Goal: Information Seeking & Learning: Learn about a topic

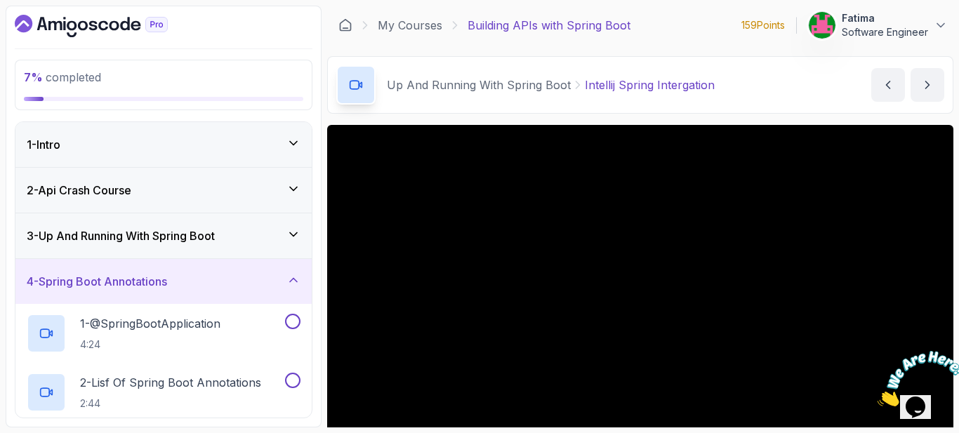
scroll to position [70, 0]
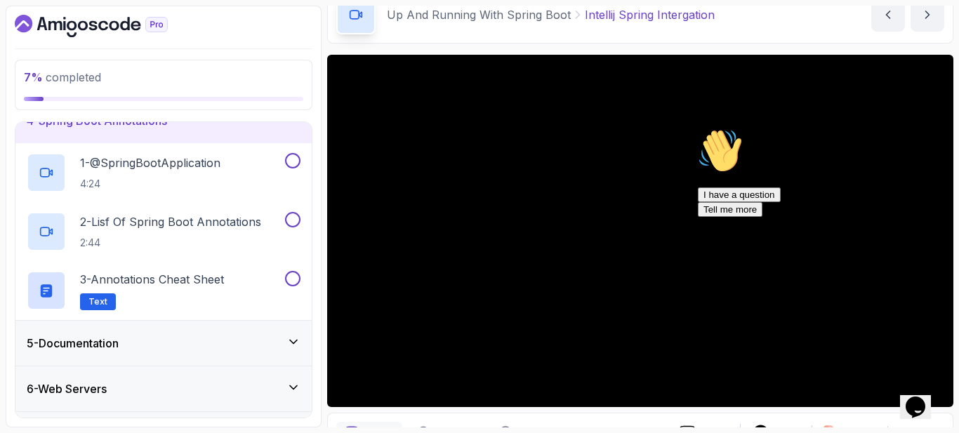
click at [698, 129] on icon "Chat attention grabber" at bounding box center [698, 129] width 0 height 0
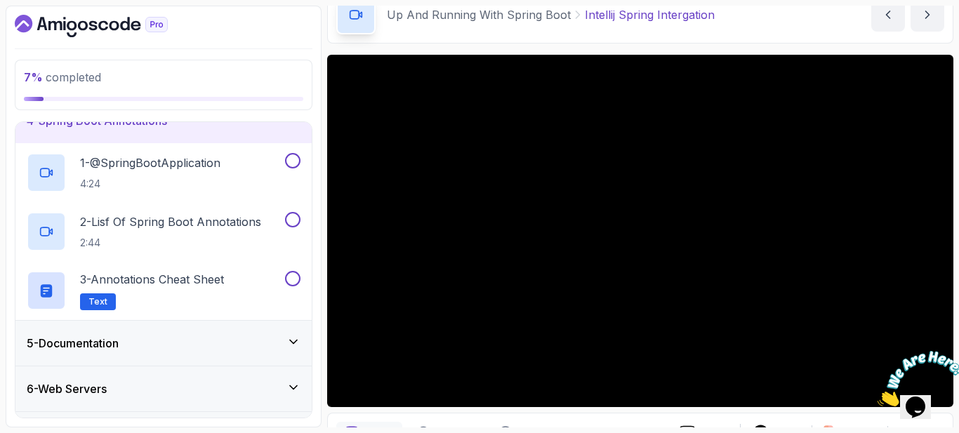
click at [878, 397] on icon "Close" at bounding box center [878, 403] width 0 height 12
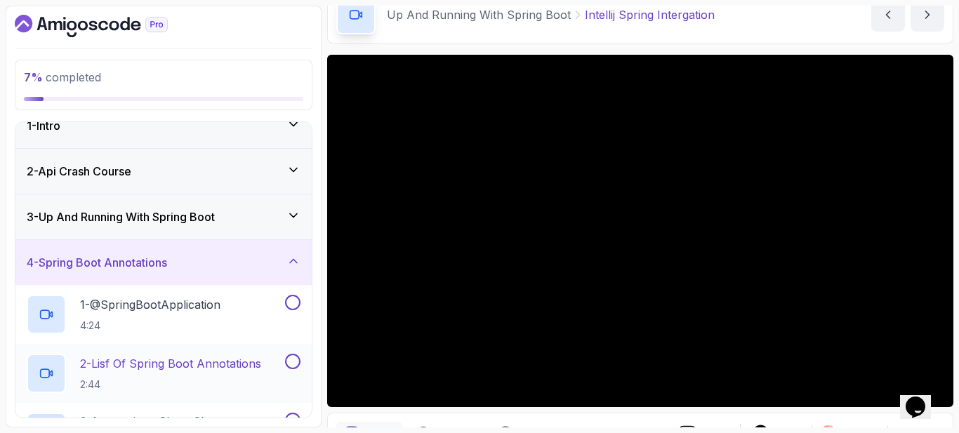
scroll to position [11, 0]
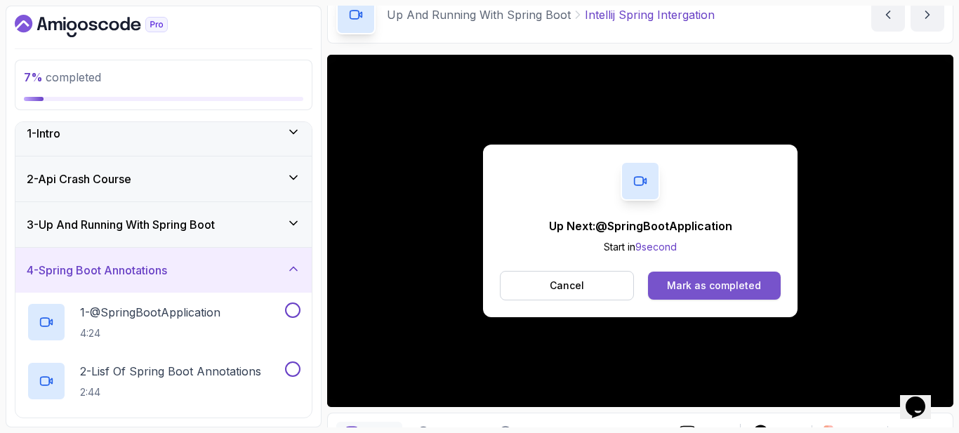
click at [701, 294] on button "Mark as completed" at bounding box center [714, 286] width 133 height 28
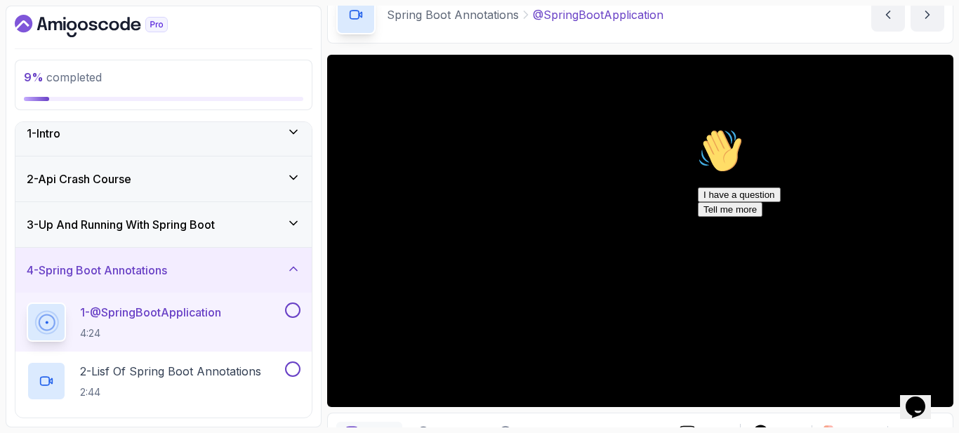
click at [698, 129] on icon "Chat attention grabber" at bounding box center [698, 129] width 0 height 0
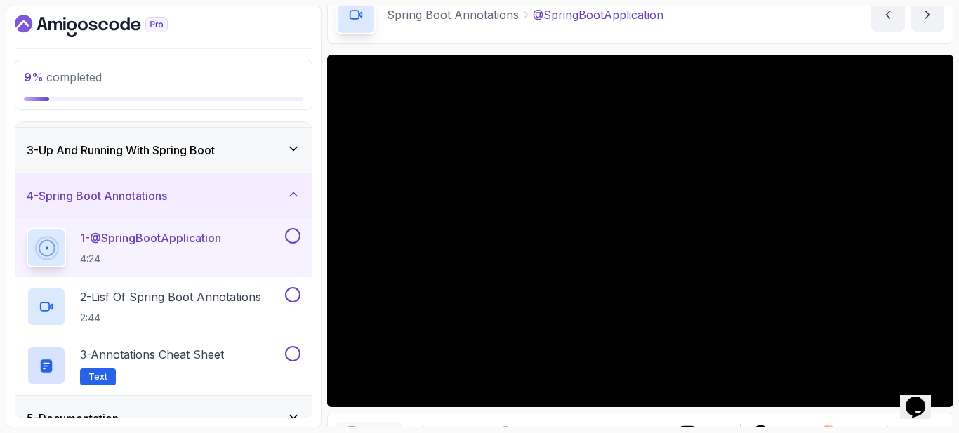
scroll to position [110, 0]
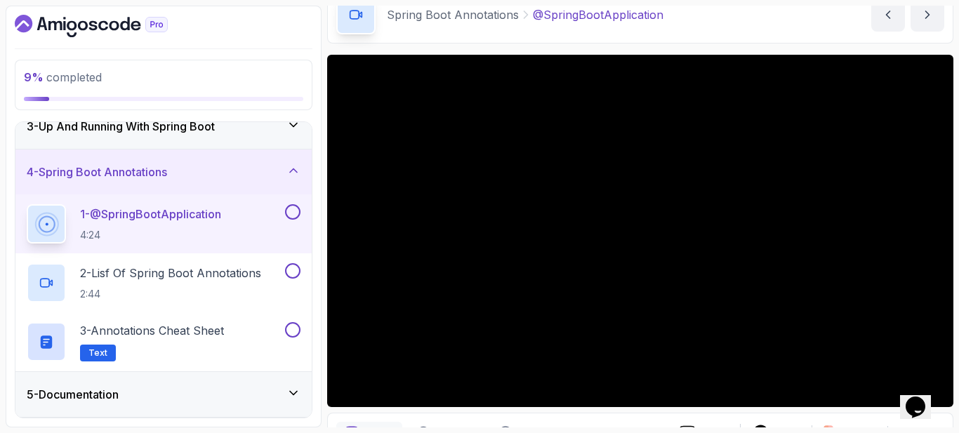
click at [256, 133] on div "3 - Up And Running With Spring Boot" at bounding box center [164, 126] width 274 height 17
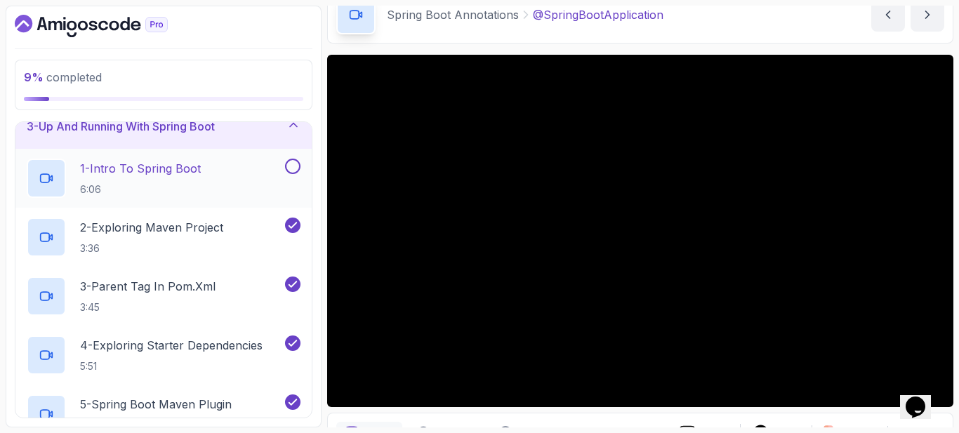
click at [295, 164] on button at bounding box center [292, 166] width 15 height 15
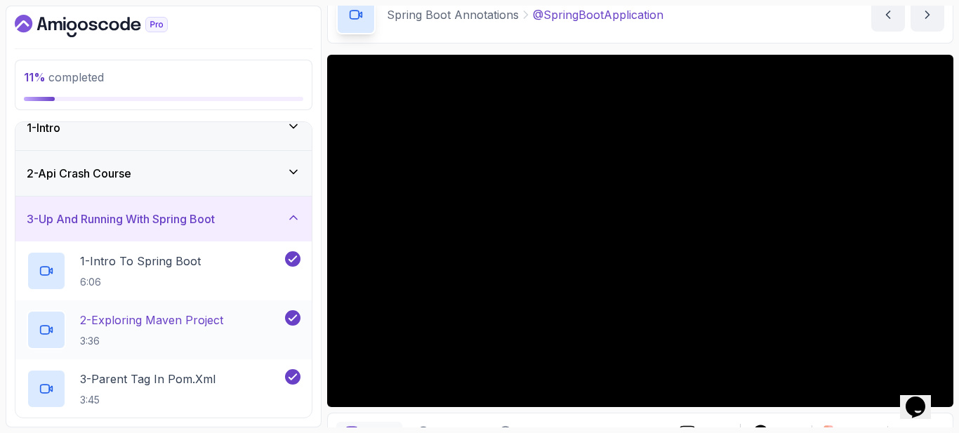
scroll to position [15, 0]
click at [210, 229] on h3 "3 - Up And Running With Spring Boot" at bounding box center [121, 220] width 188 height 17
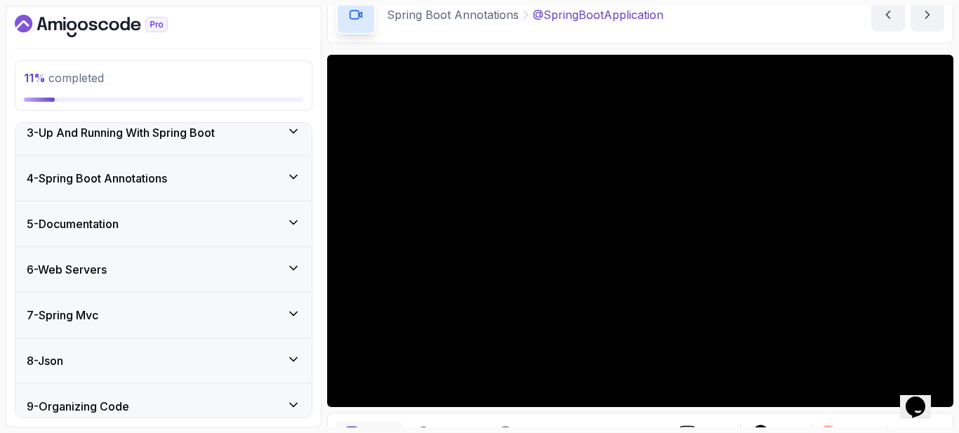
scroll to position [105, 0]
click at [214, 189] on div "4 - Spring Boot Annotations" at bounding box center [163, 177] width 296 height 45
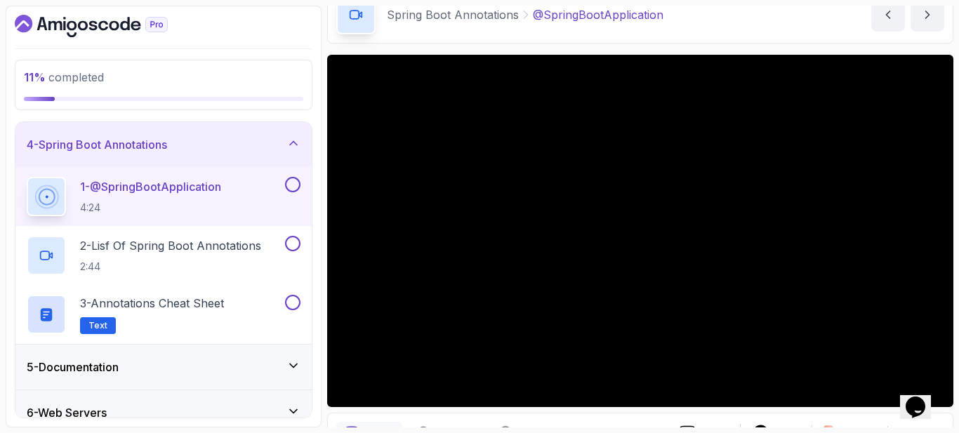
scroll to position [138, 0]
click at [15, 122] on button "4 - Spring Boot Annotations" at bounding box center [163, 144] width 296 height 45
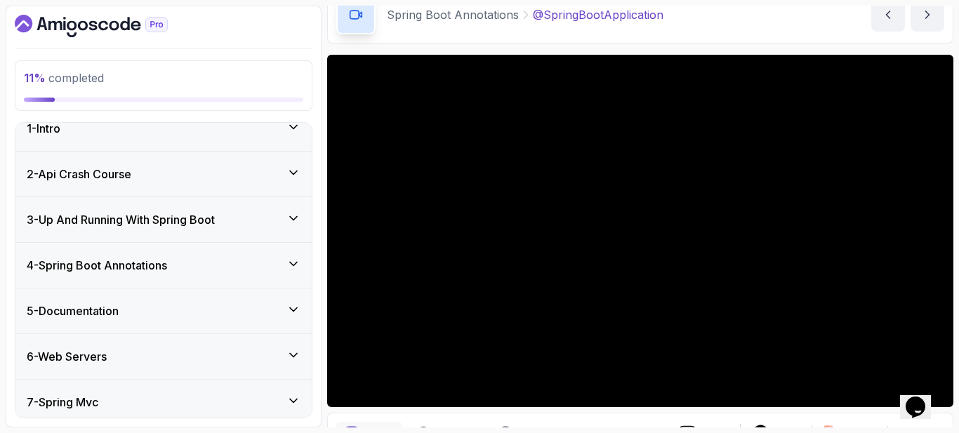
scroll to position [0, 0]
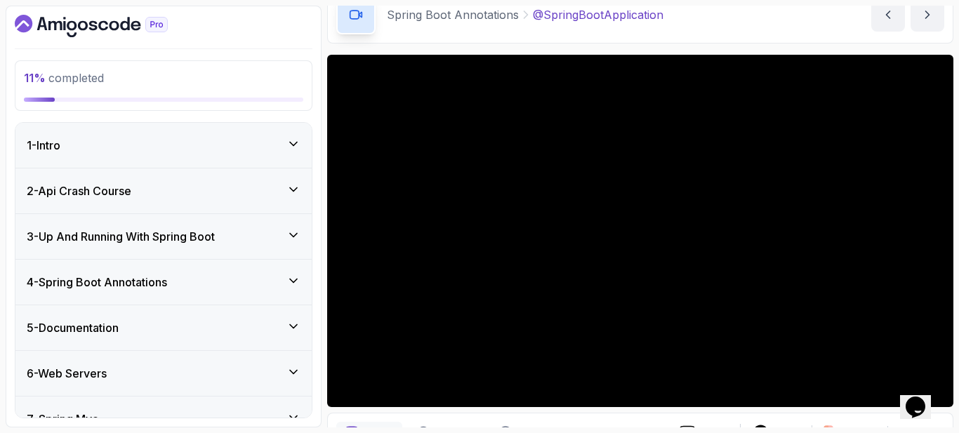
click at [167, 285] on h3 "4 - Spring Boot Annotations" at bounding box center [97, 282] width 140 height 17
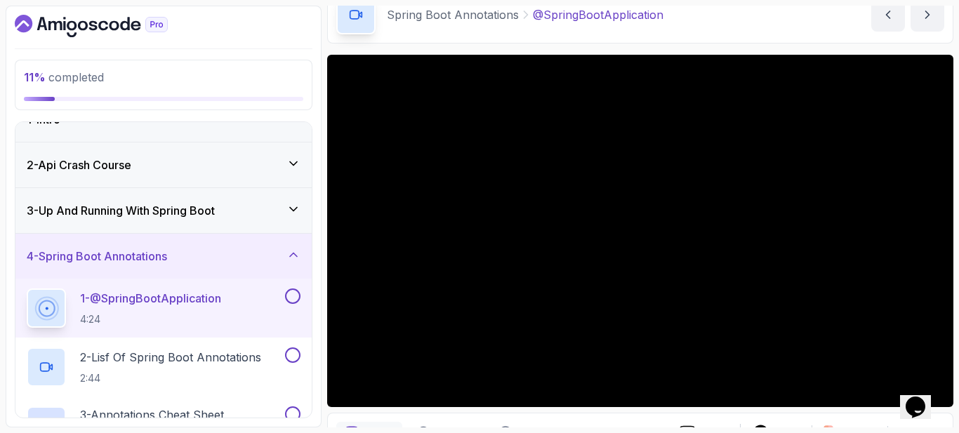
scroll to position [122, 0]
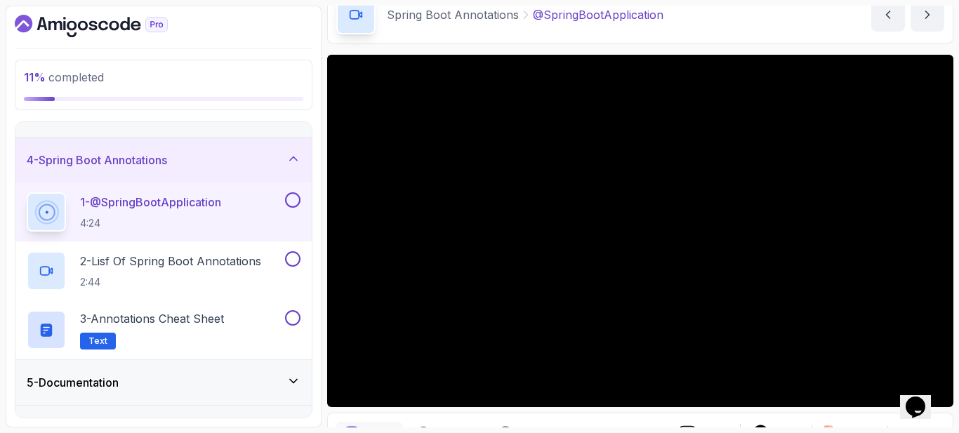
click at [15, 138] on button "4 - Spring Boot Annotations" at bounding box center [163, 160] width 296 height 45
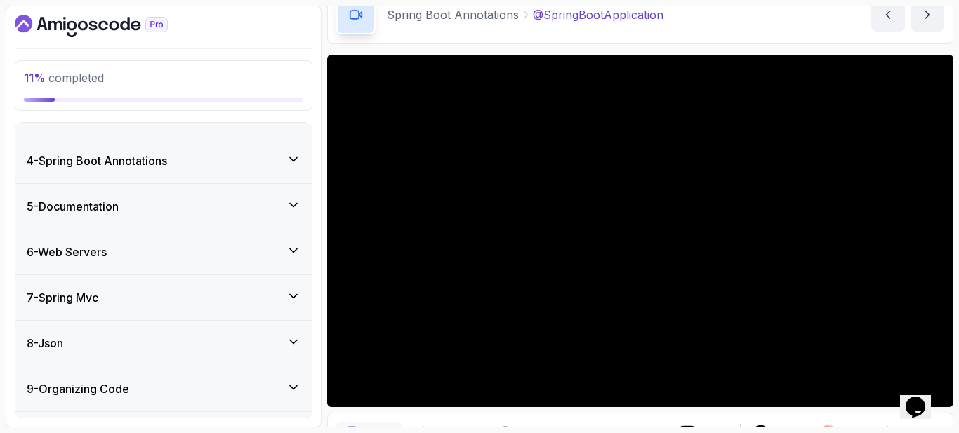
click at [226, 151] on div "4 - Spring Boot Annotations" at bounding box center [163, 160] width 296 height 45
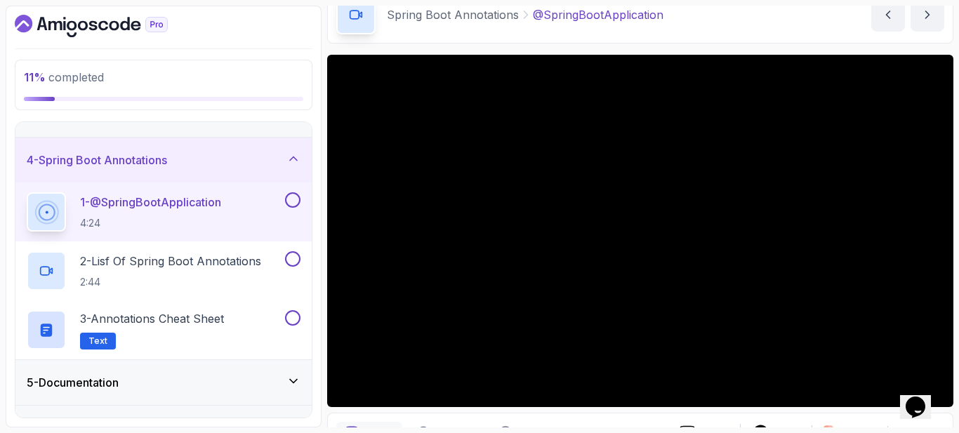
click at [15, 138] on button "4 - Spring Boot Annotations" at bounding box center [163, 160] width 296 height 45
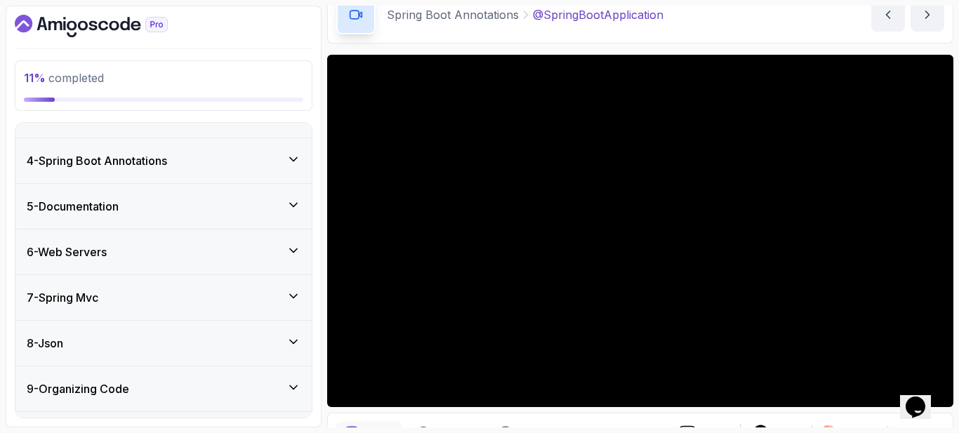
click at [15, 138] on button "4 - Spring Boot Annotations" at bounding box center [163, 160] width 296 height 45
